Goal: Task Accomplishment & Management: Manage account settings

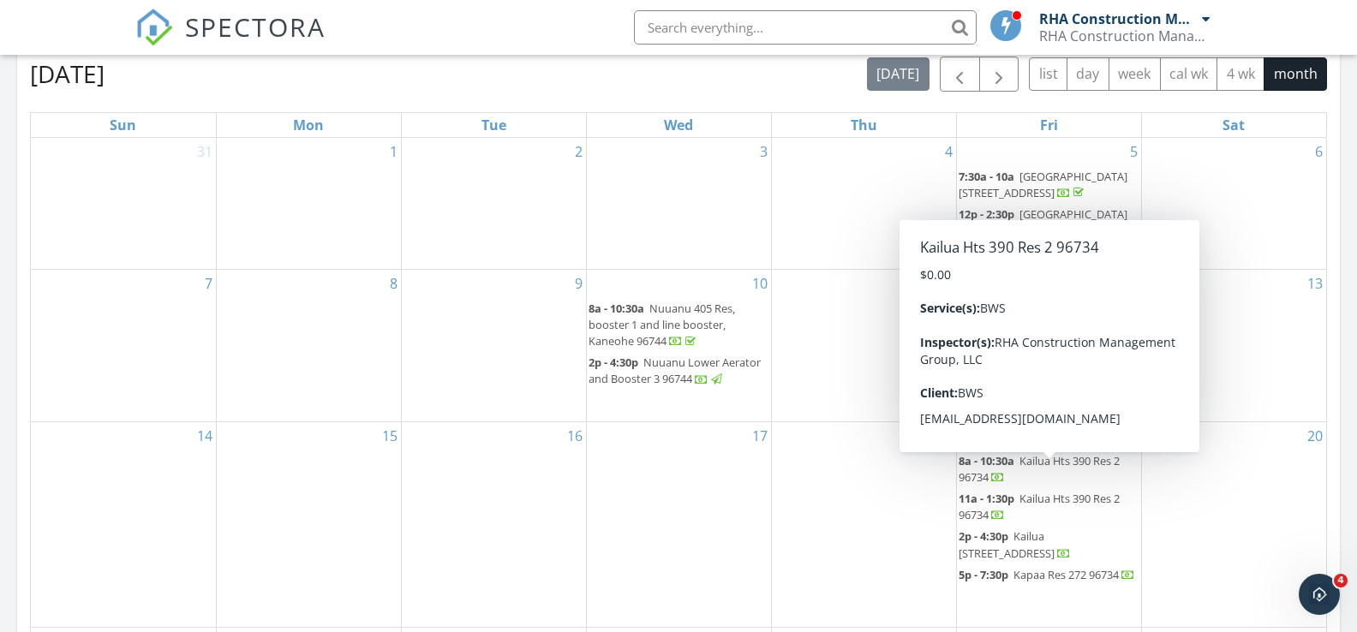
scroll to position [791, 0]
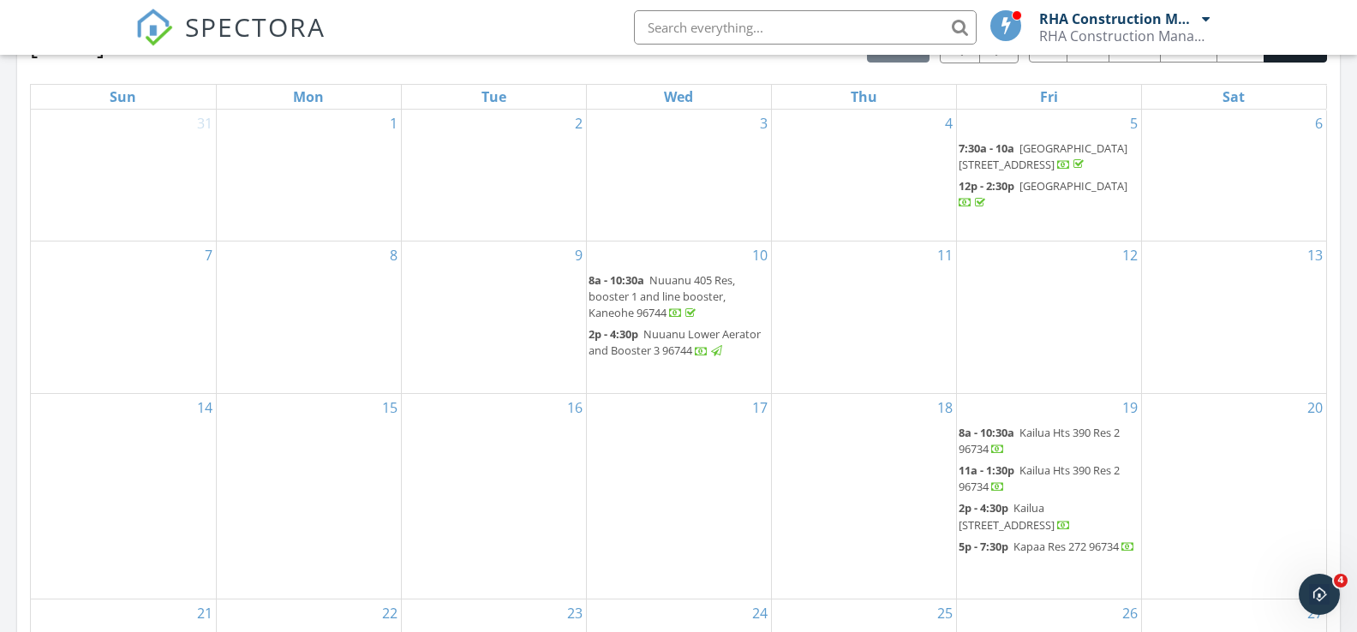
click at [686, 273] on span "Nuuanu 405 Res, booster 1 and line booster, Kaneohe 96744" at bounding box center [662, 296] width 146 height 48
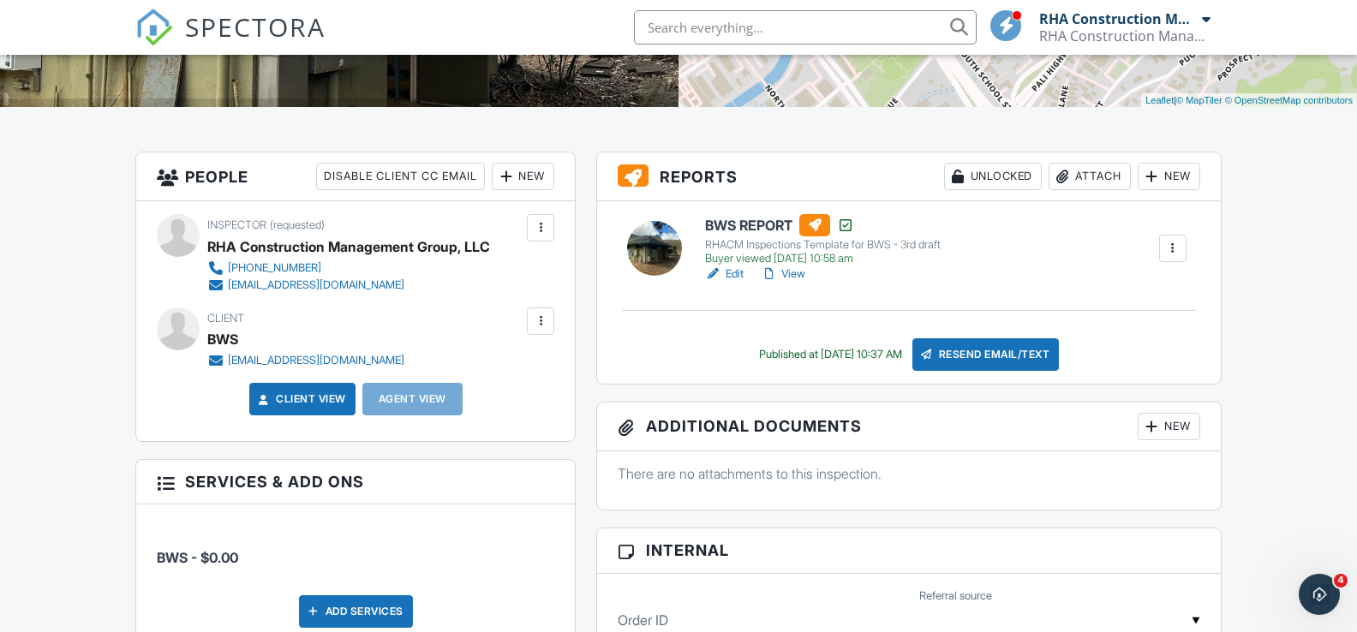
scroll to position [363, 0]
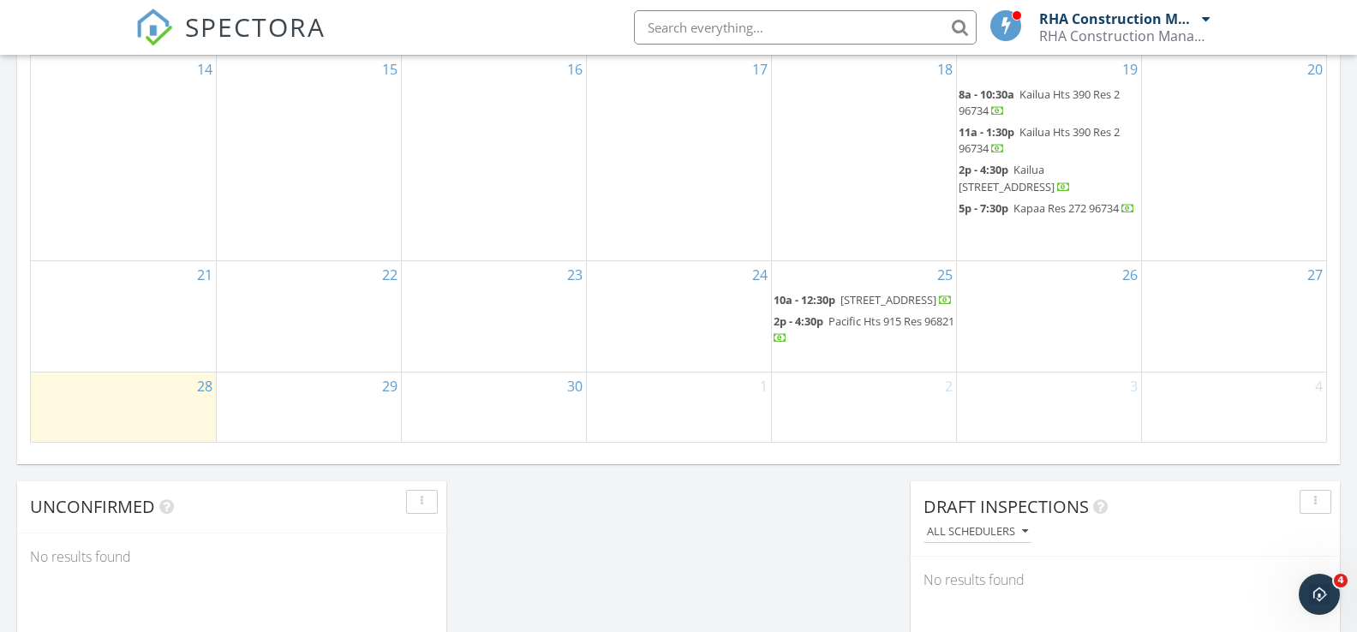
scroll to position [1182, 0]
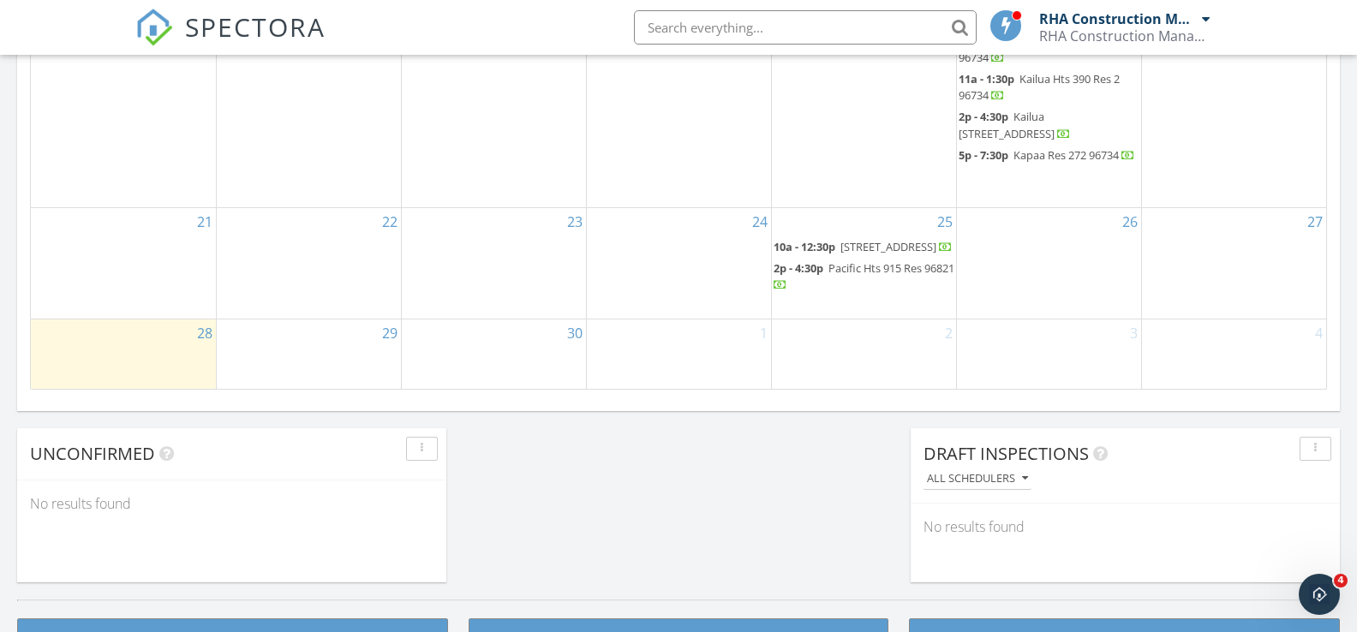
click at [880, 239] on span "[STREET_ADDRESS]" at bounding box center [888, 246] width 96 height 15
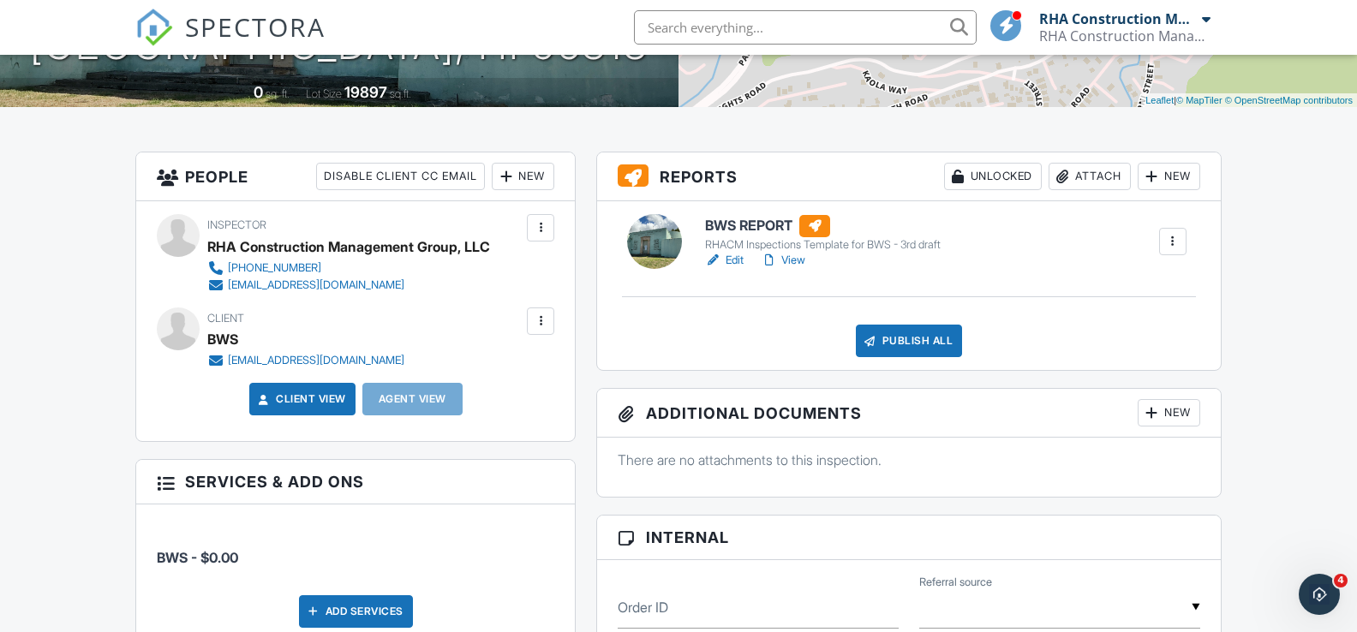
scroll to position [373, 0]
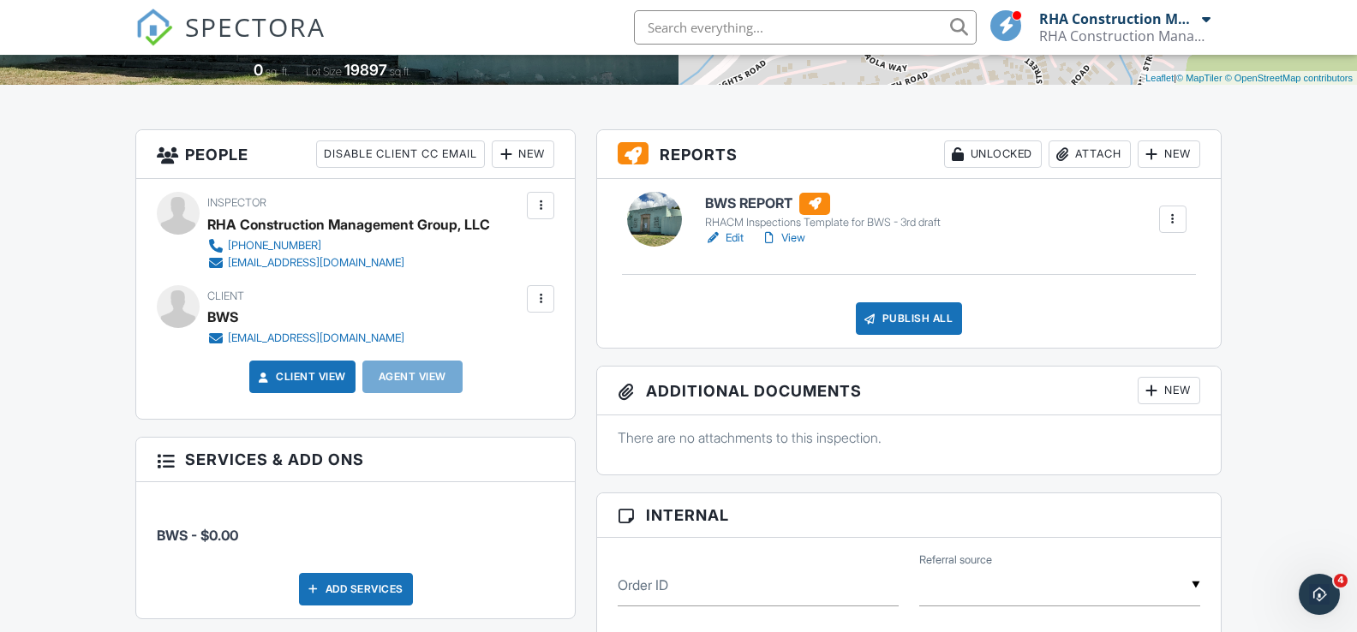
click at [737, 235] on link "Edit" at bounding box center [724, 238] width 39 height 17
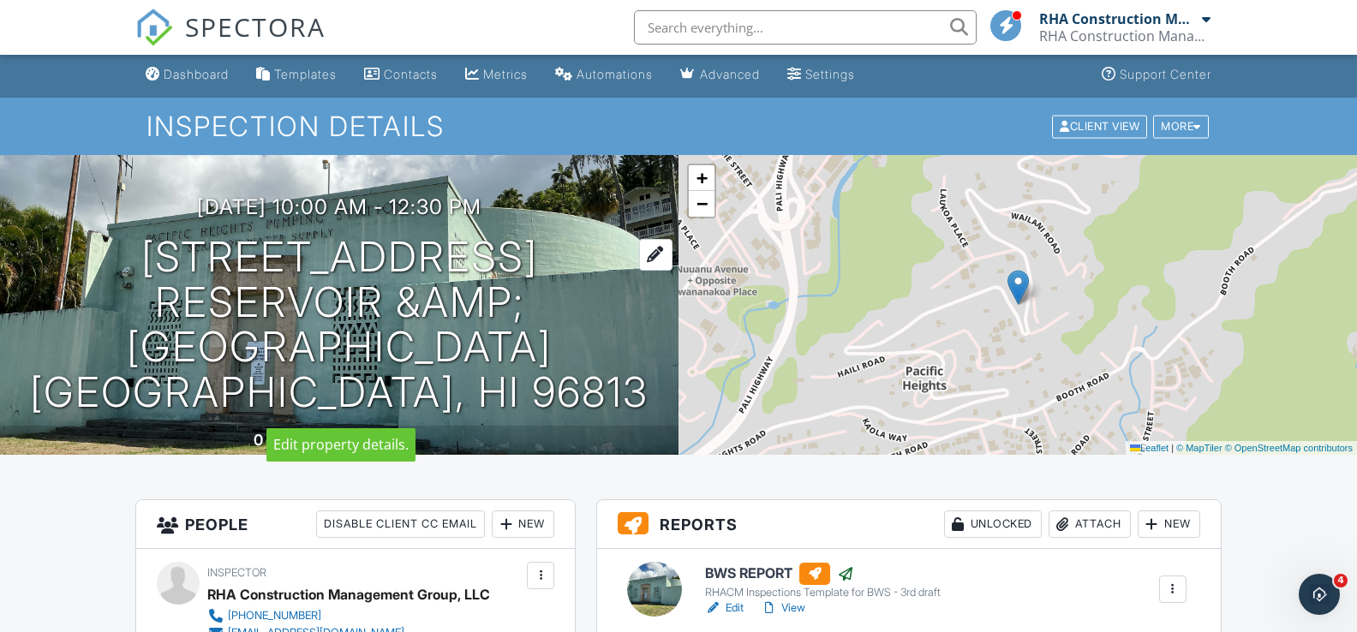
click at [656, 255] on div at bounding box center [655, 255] width 33 height 32
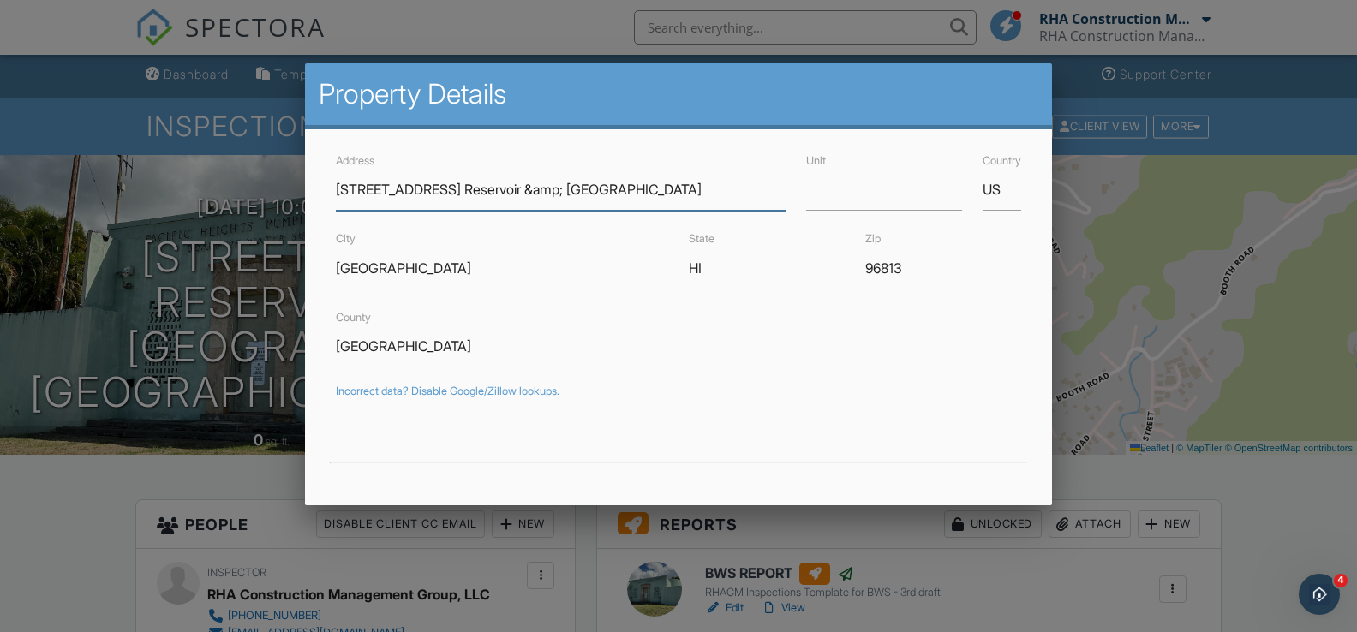
click at [493, 187] on input "2820 Pacific Heights Rd Pacific Heights 578 Reservoir &amp; Booster" at bounding box center [561, 190] width 450 height 42
drag, startPoint x: 493, startPoint y: 189, endPoint x: 306, endPoint y: 186, distance: 186.8
click at [306, 186] on div "Address 2820 Pacific Heights Rd Pacific Heights 578 Reservoir &amp; Booster Uni…" at bounding box center [678, 524] width 746 height 791
type input "Pacific Heights 578 Reservoir &amp; Booster"
drag, startPoint x: 778, startPoint y: 389, endPoint x: 738, endPoint y: 352, distance: 53.9
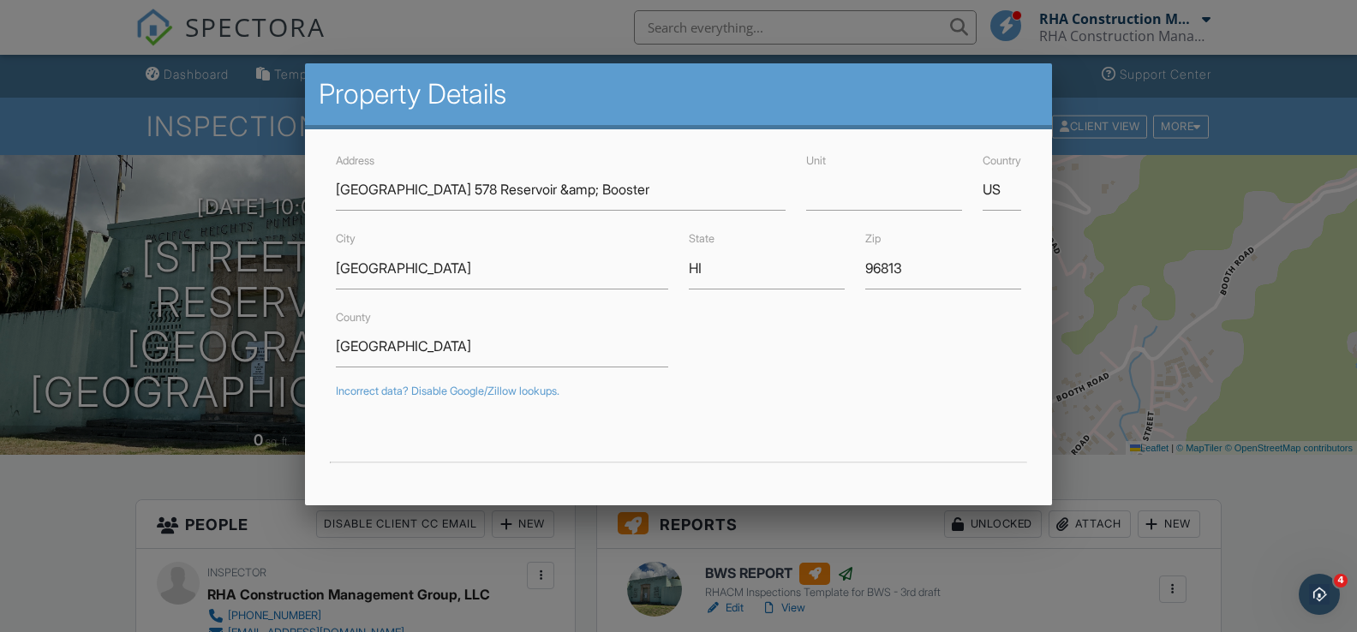
click at [777, 389] on div "Incorrect data? Disable Google/Zillow lookups." at bounding box center [678, 392] width 684 height 14
type input "21.3266667"
type input "-157.8425"
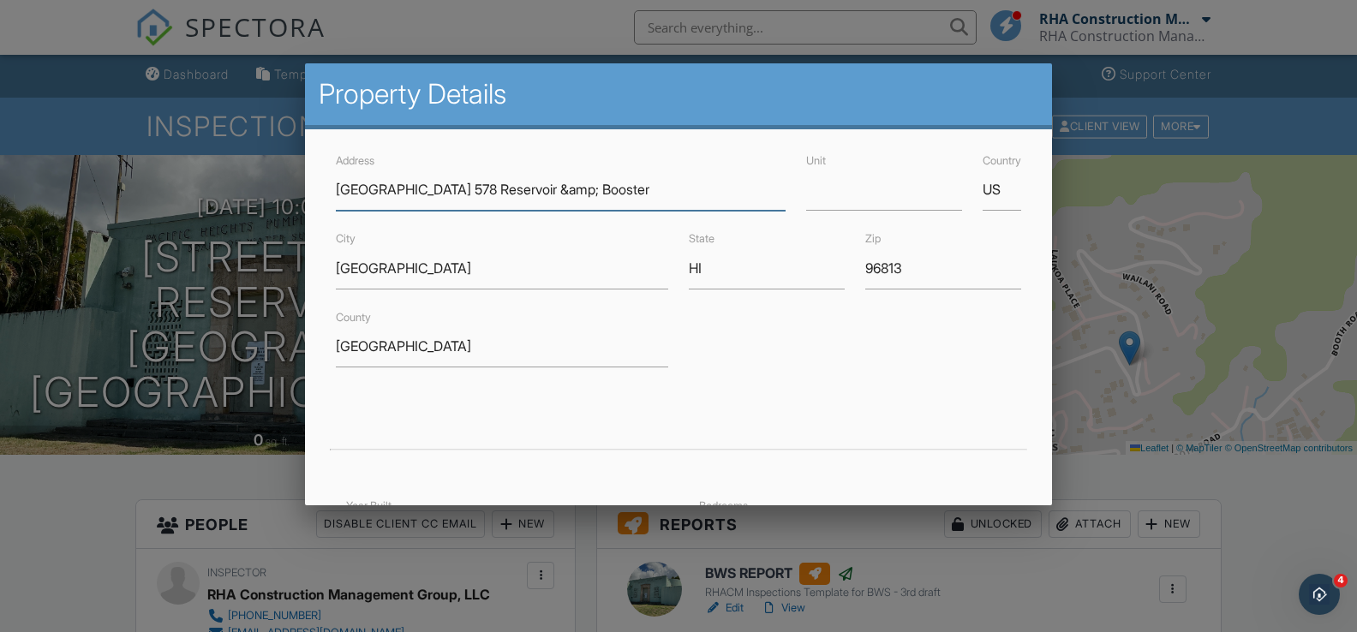
drag, startPoint x: 564, startPoint y: 191, endPoint x: 541, endPoint y: 192, distance: 23.1
click at [540, 192] on input "Pacific Heights 578 Reservoir &amp; Booster" at bounding box center [561, 190] width 450 height 42
type input "Pacific Heights 578 Reservoir & Booster"
click at [762, 367] on div "County Honolulu" at bounding box center [678, 337] width 705 height 61
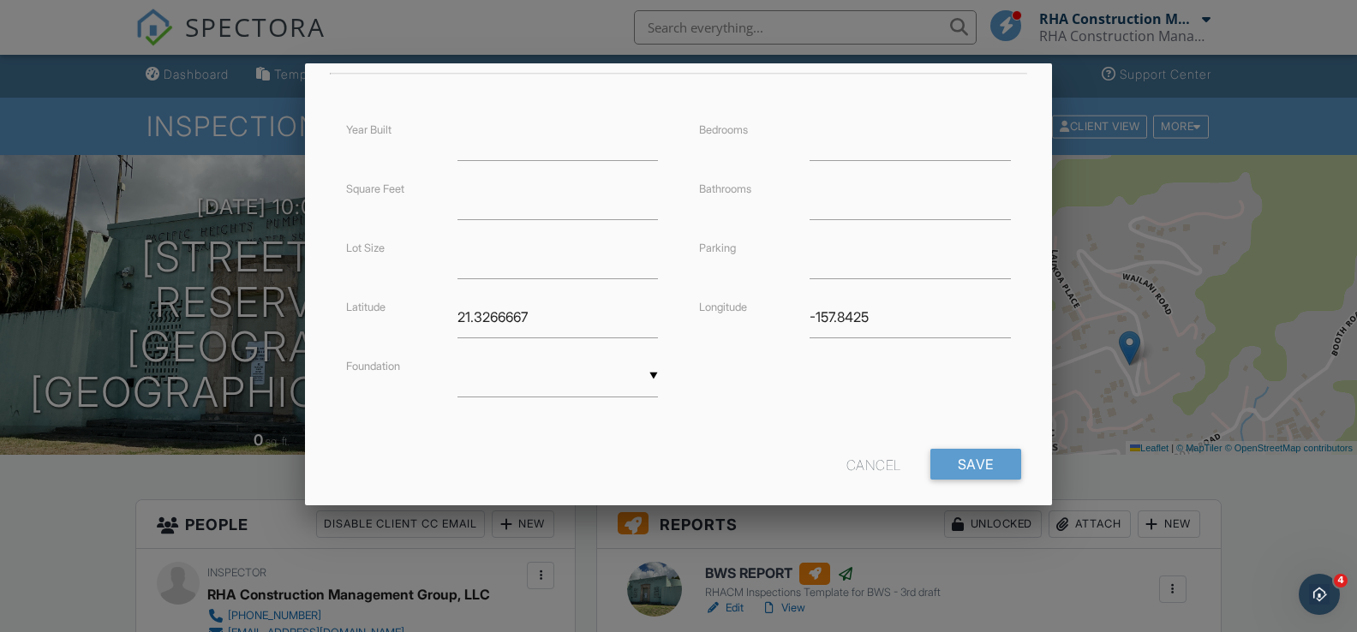
scroll to position [401, 0]
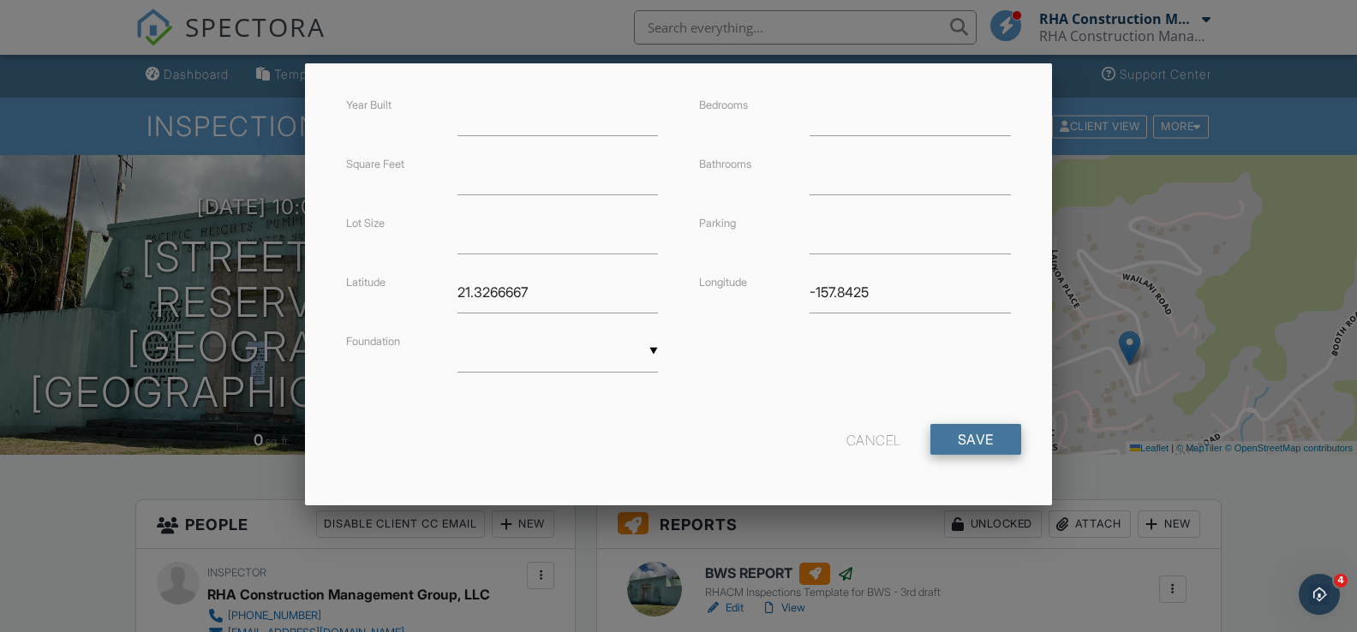
click at [1000, 442] on input "Save" at bounding box center [975, 439] width 91 height 31
type input "21.326666"
click at [882, 292] on input "-157.8425" at bounding box center [910, 293] width 200 height 42
type input "-157.842"
click at [991, 436] on input "Save" at bounding box center [975, 439] width 91 height 31
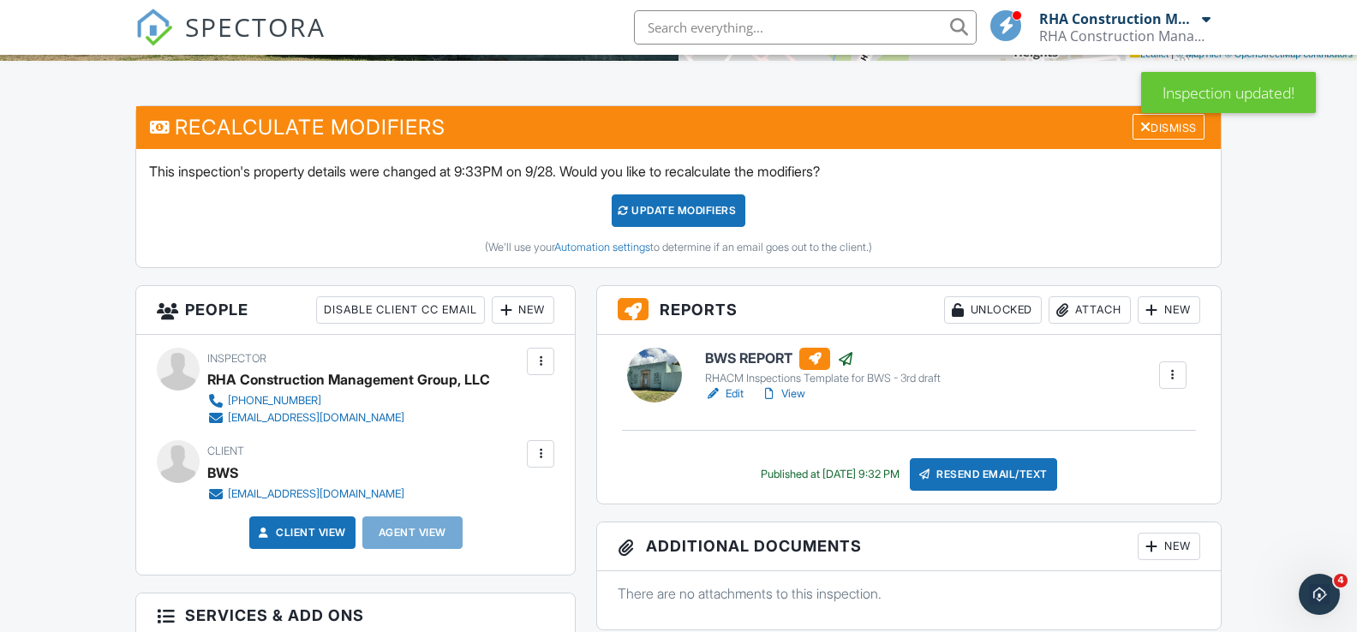
scroll to position [411, 0]
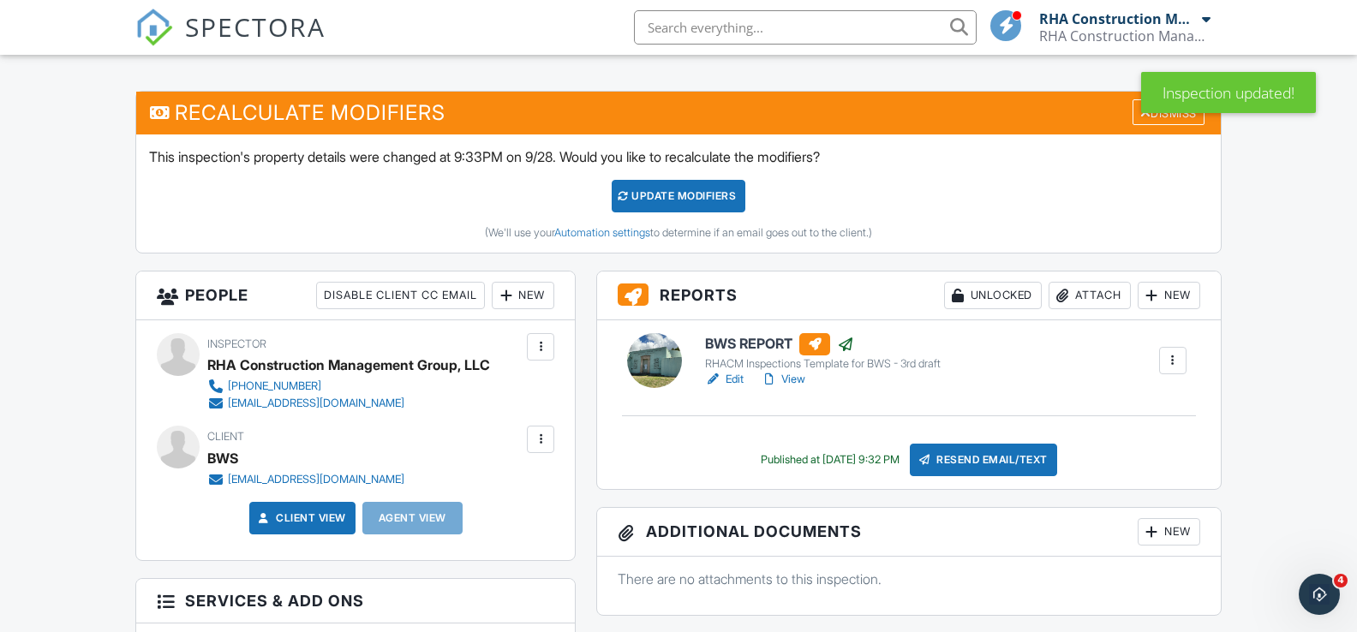
click at [784, 376] on link "View" at bounding box center [783, 379] width 45 height 17
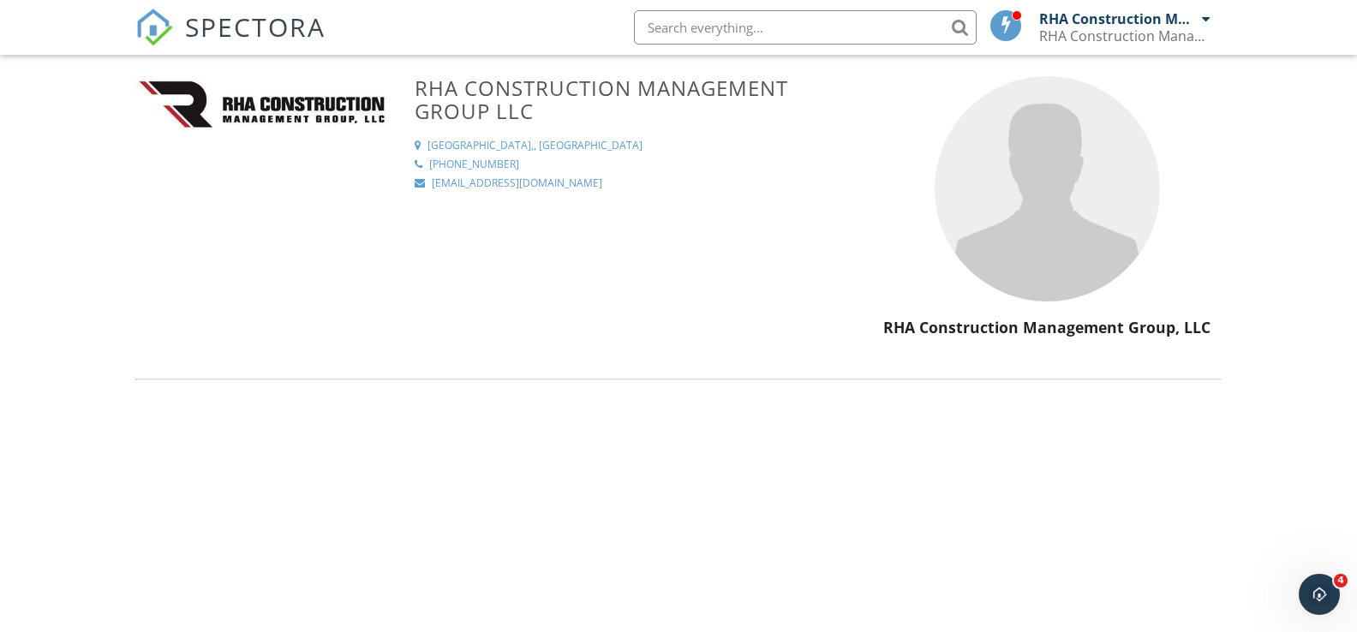
click at [164, 38] on img at bounding box center [154, 28] width 38 height 38
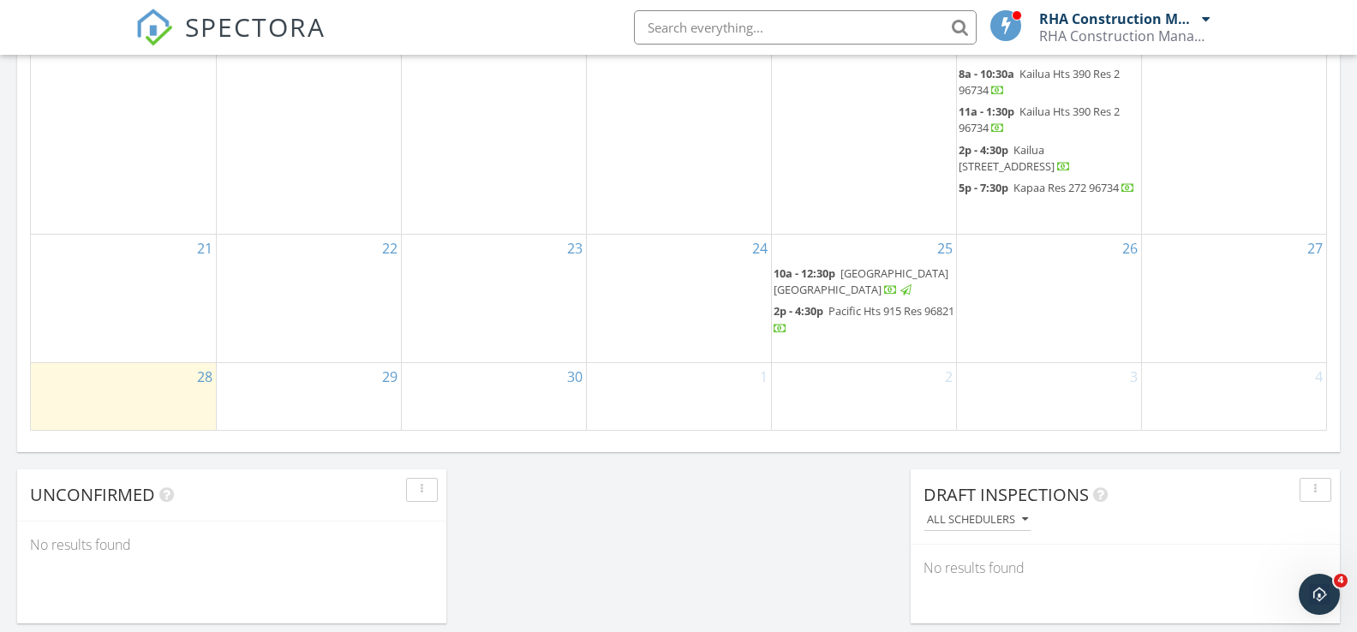
scroll to position [1132, 0]
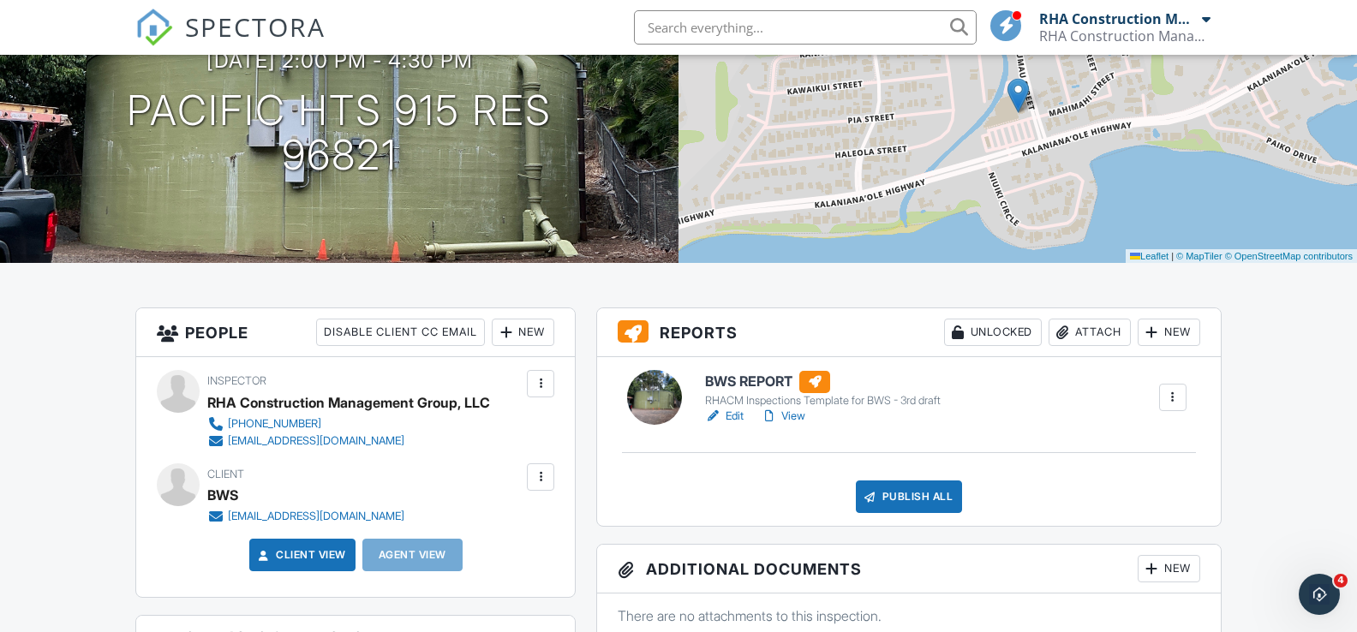
scroll to position [200, 0]
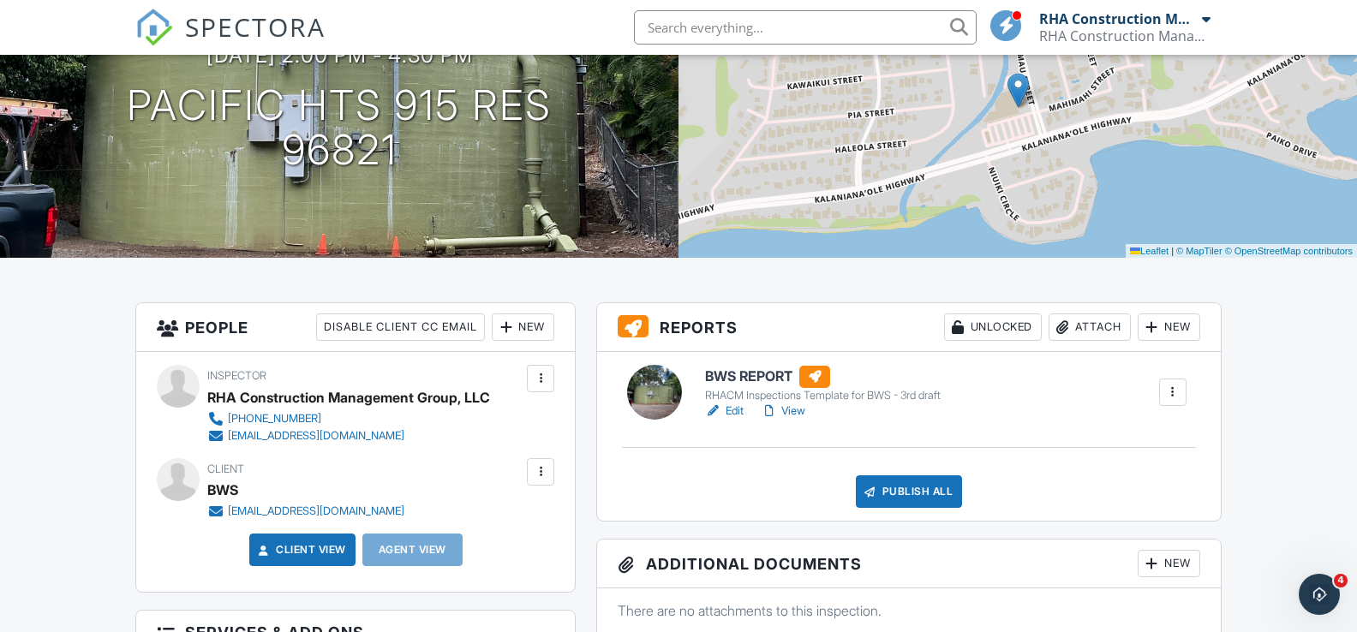
click at [786, 411] on link "View" at bounding box center [783, 411] width 45 height 17
